Goal: Information Seeking & Learning: Understand process/instructions

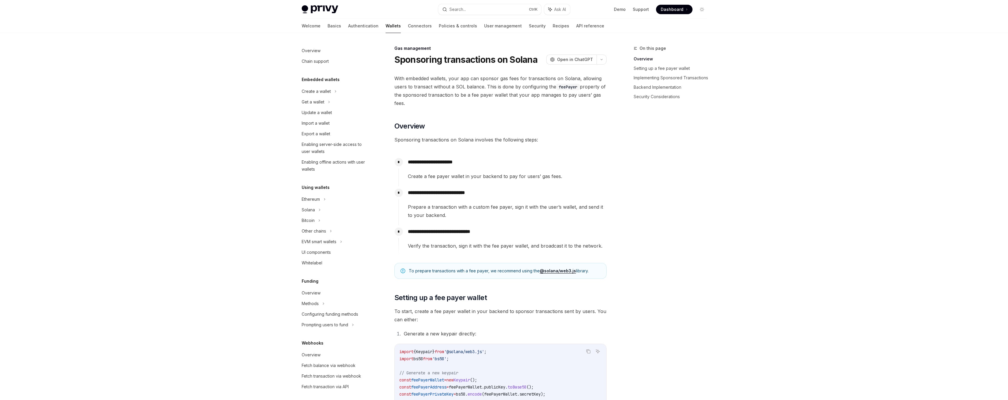
scroll to position [110, 0]
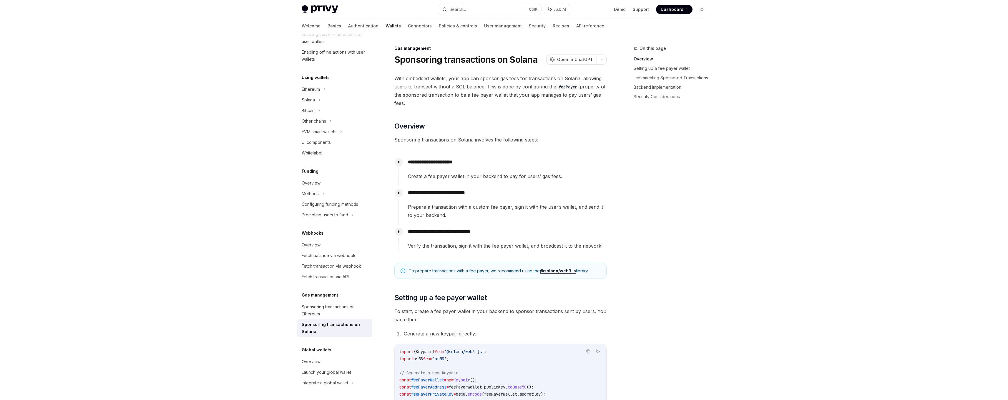
drag, startPoint x: 689, startPoint y: 289, endPoint x: 681, endPoint y: 285, distance: 9.6
click at [684, 284] on div "On this page Overview Setting up a fee payer wallet Implementing Sponsored Tran…" at bounding box center [666, 222] width 89 height 355
drag, startPoint x: 656, startPoint y: 237, endPoint x: 659, endPoint y: 240, distance: 4.2
click at [659, 240] on div "On this page Overview Setting up a fee payer wallet Implementing Sponsored Tran…" at bounding box center [666, 222] width 89 height 355
drag, startPoint x: 673, startPoint y: 240, endPoint x: 673, endPoint y: 235, distance: 4.7
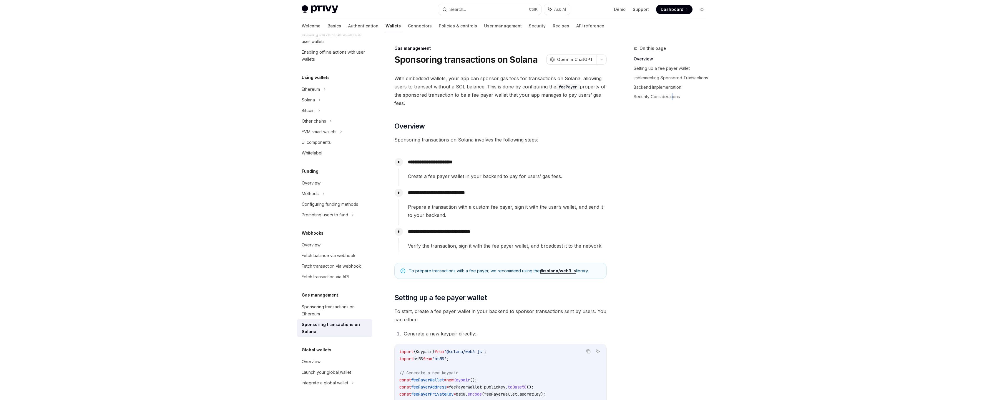
click at [673, 236] on div "On this page Overview Setting up a fee payer wallet Implementing Sponsored Tran…" at bounding box center [666, 222] width 89 height 355
click at [694, 235] on div "On this page Overview Setting up a fee payer wallet Implementing Sponsored Tran…" at bounding box center [666, 222] width 89 height 355
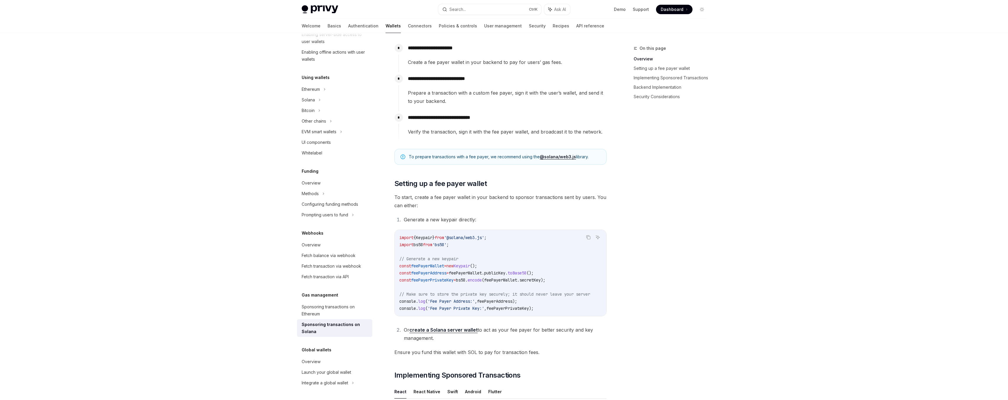
scroll to position [147, 0]
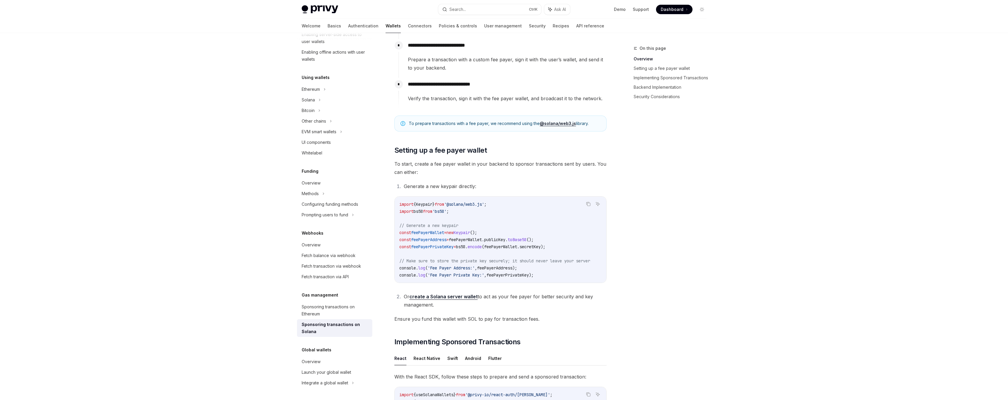
drag, startPoint x: 949, startPoint y: 201, endPoint x: 931, endPoint y: 210, distance: 19.5
drag, startPoint x: 753, startPoint y: 134, endPoint x: 760, endPoint y: 134, distance: 6.5
drag, startPoint x: 706, startPoint y: 254, endPoint x: 699, endPoint y: 229, distance: 26.4
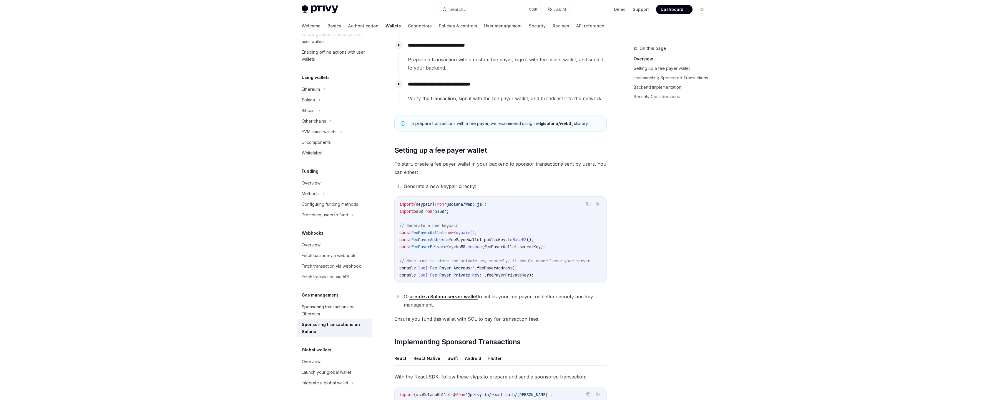
click at [706, 252] on div "On this page Overview Setting up a fee payer wallet Implementing Sponsored Tran…" at bounding box center [666, 222] width 89 height 355
drag, startPoint x: 717, startPoint y: 165, endPoint x: 697, endPoint y: 173, distance: 21.5
drag, startPoint x: 700, startPoint y: 168, endPoint x: 709, endPoint y: 165, distance: 9.4
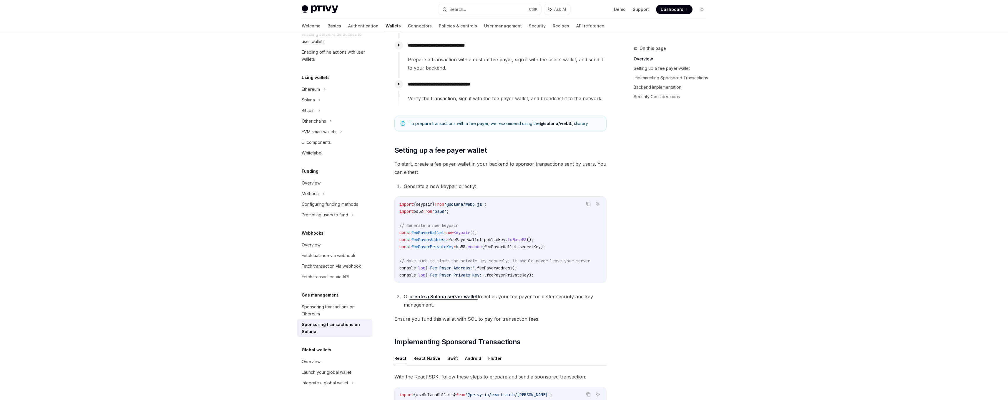
click at [700, 168] on div "On this page Overview Setting up a fee payer wallet Implementing Sponsored Tran…" at bounding box center [666, 222] width 89 height 355
click at [649, 125] on div "On this page Overview Setting up a fee payer wallet Implementing Sponsored Tran…" at bounding box center [666, 222] width 89 height 355
click at [691, 216] on div "On this page Overview Setting up a fee payer wallet Implementing Sponsored Tran…" at bounding box center [666, 222] width 89 height 355
